Goal: Task Accomplishment & Management: Use online tool/utility

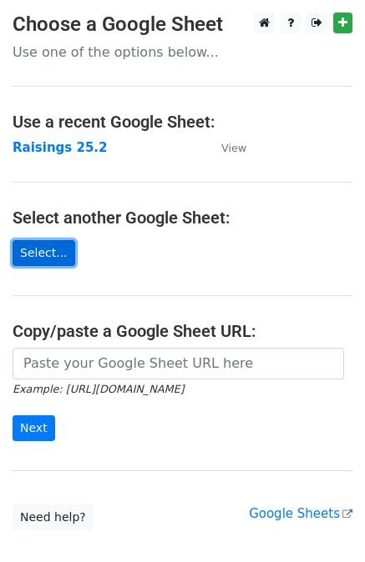
click at [43, 260] on link "Select..." at bounding box center [44, 253] width 63 height 26
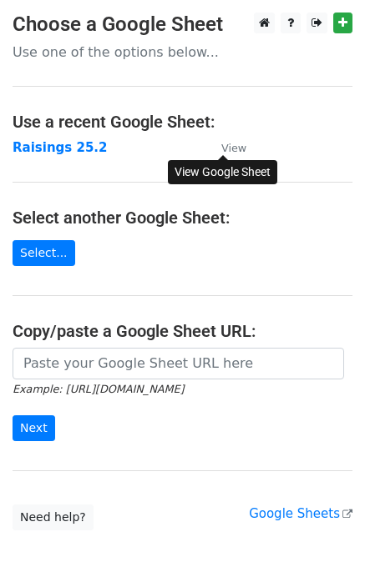
click at [229, 151] on small "View" at bounding box center [233, 148] width 25 height 13
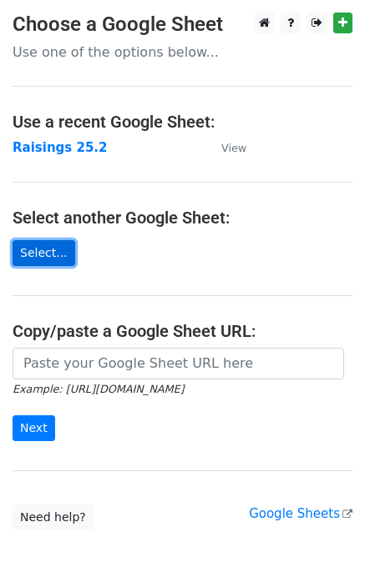
click at [49, 258] on link "Select..." at bounding box center [44, 253] width 63 height 26
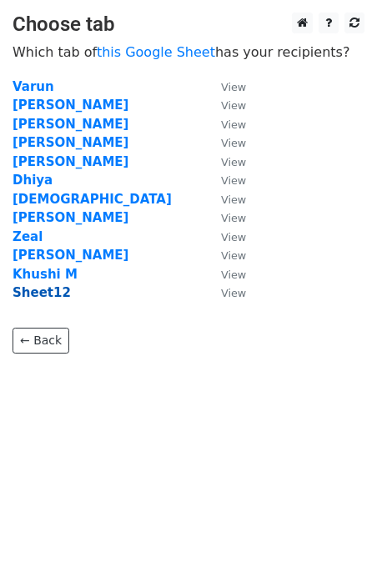
click at [53, 286] on strong "Sheet12" at bounding box center [42, 292] width 58 height 15
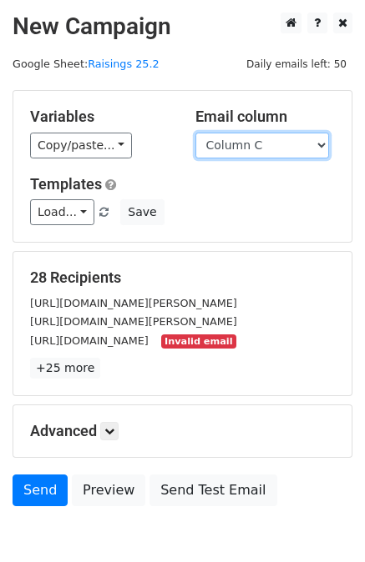
click at [294, 144] on select "Column A Column B Column C Column D Column E" at bounding box center [262, 146] width 134 height 26
select select "Column E"
click at [195, 133] on select "Column A Column B Column C Column D Column E" at bounding box center [262, 146] width 134 height 26
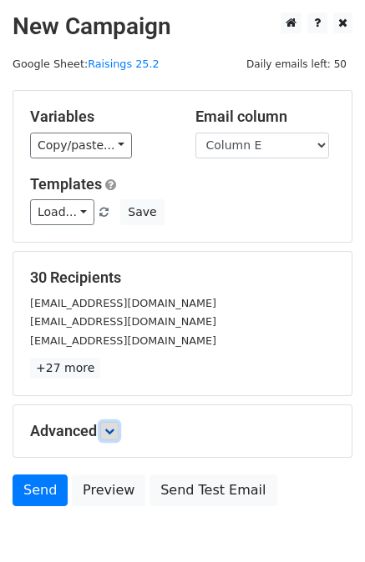
click at [113, 436] on link at bounding box center [109, 431] width 18 height 18
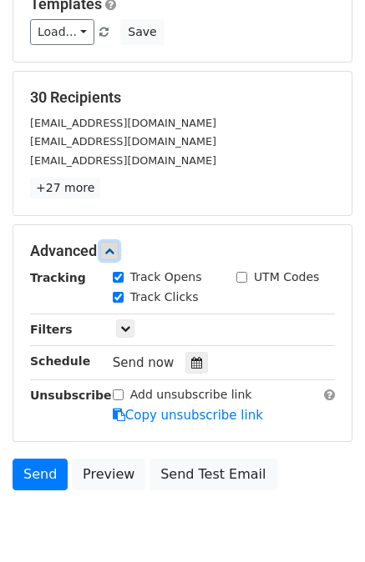
scroll to position [189, 0]
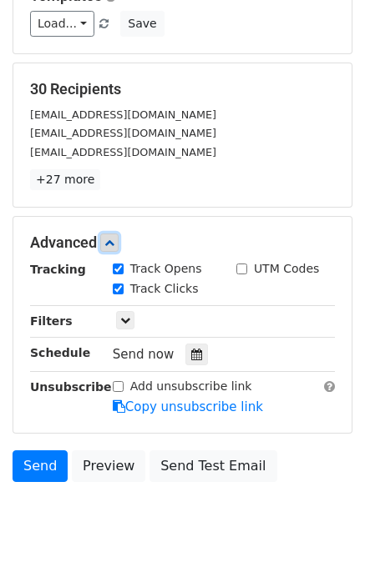
click at [110, 244] on icon at bounding box center [109, 243] width 10 height 10
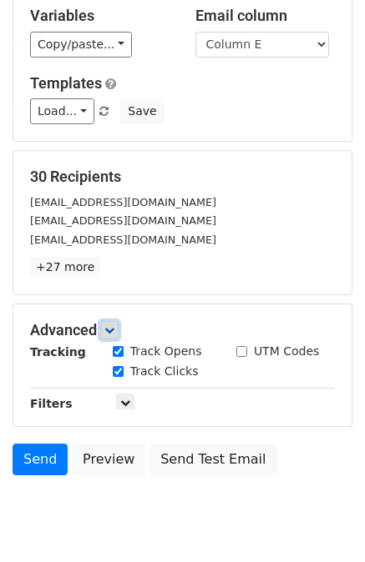
scroll to position [83, 0]
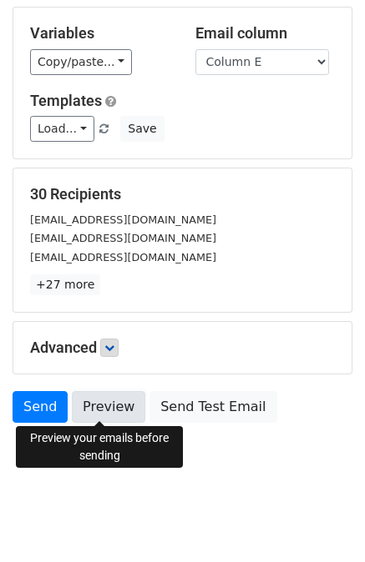
click at [103, 404] on link "Preview" at bounding box center [108, 407] width 73 height 32
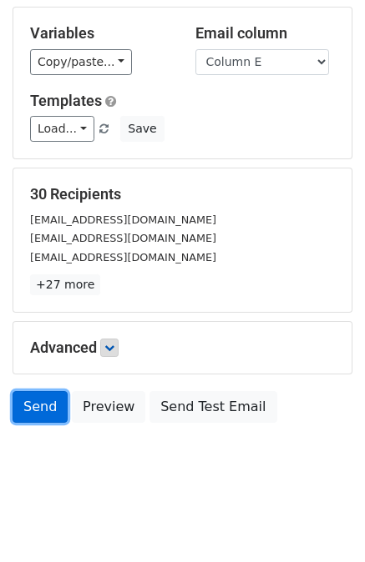
click at [23, 405] on link "Send" at bounding box center [40, 407] width 55 height 32
